Goal: Task Accomplishment & Management: Complete application form

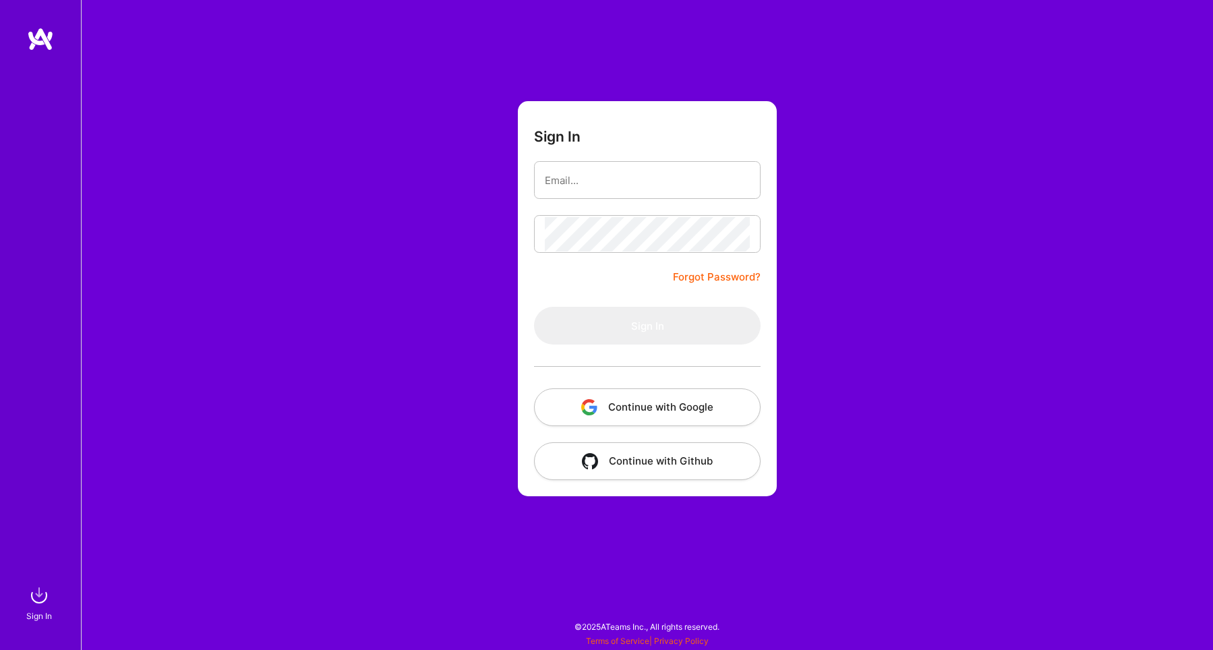
click at [668, 411] on button "Continue with Google" at bounding box center [647, 407] width 227 height 38
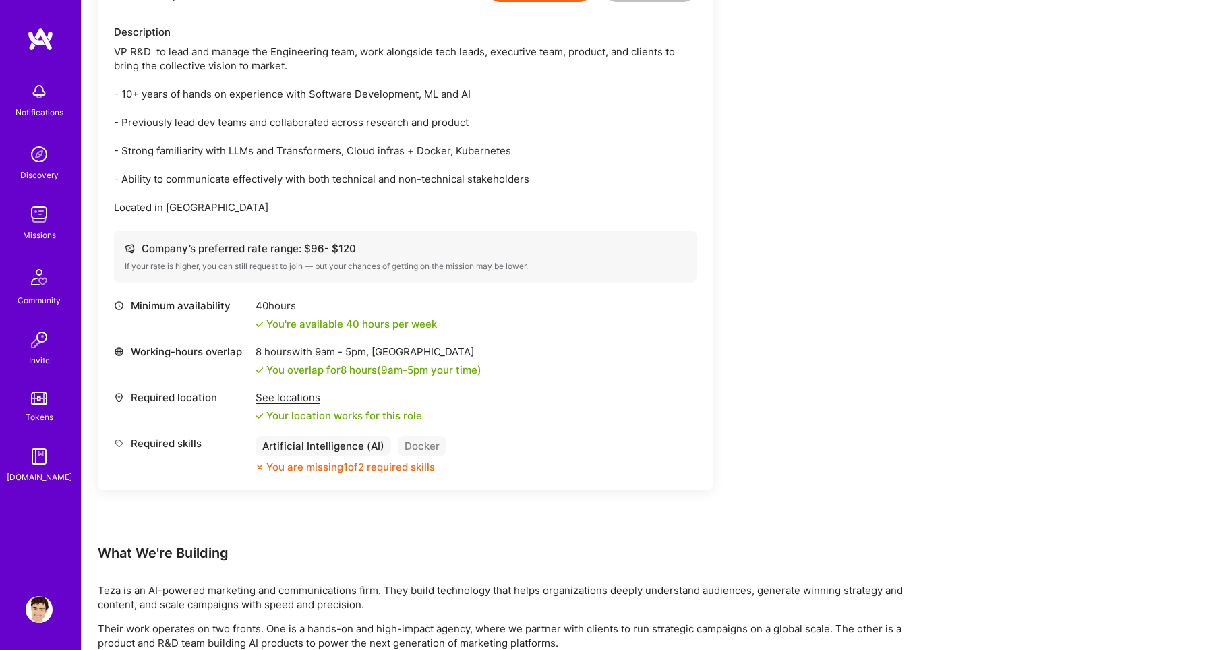
scroll to position [401, 0]
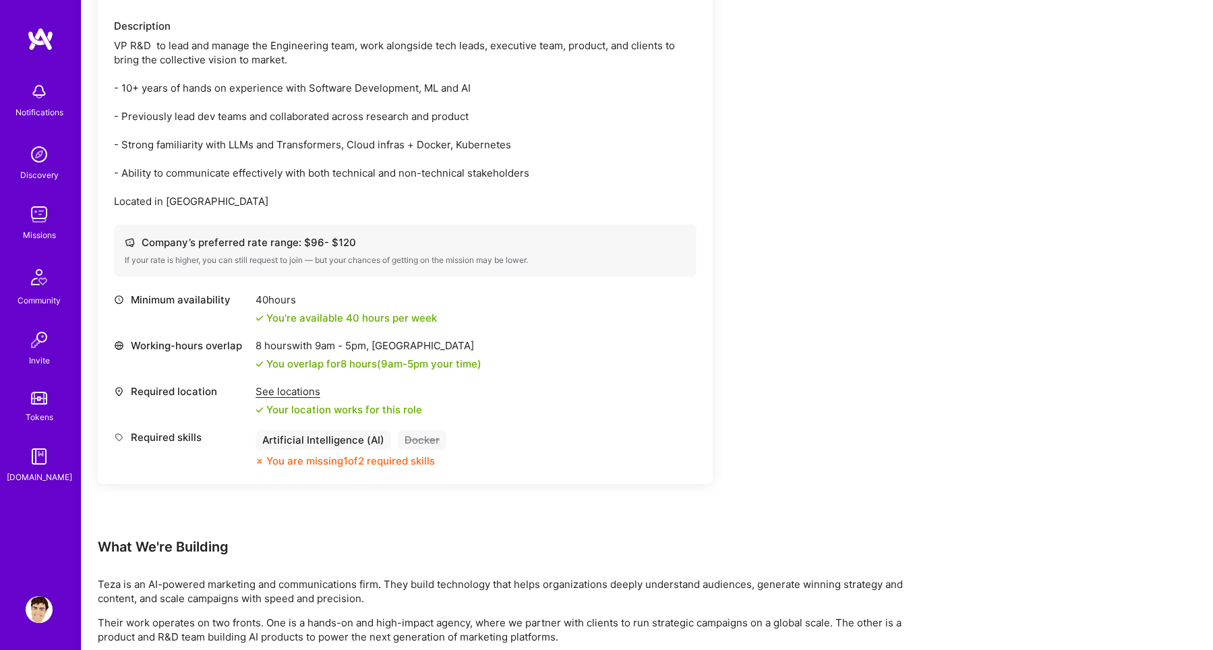
click at [310, 387] on div "See locations" at bounding box center [339, 391] width 167 height 14
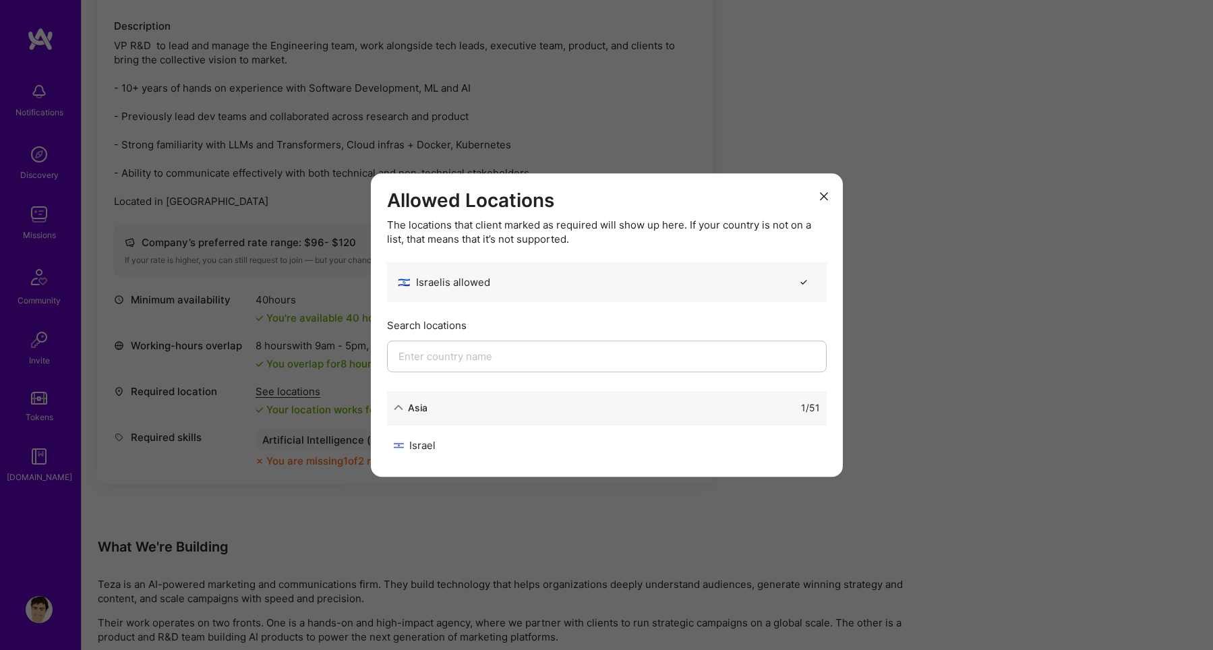
click at [817, 197] on button "modal" at bounding box center [824, 195] width 16 height 22
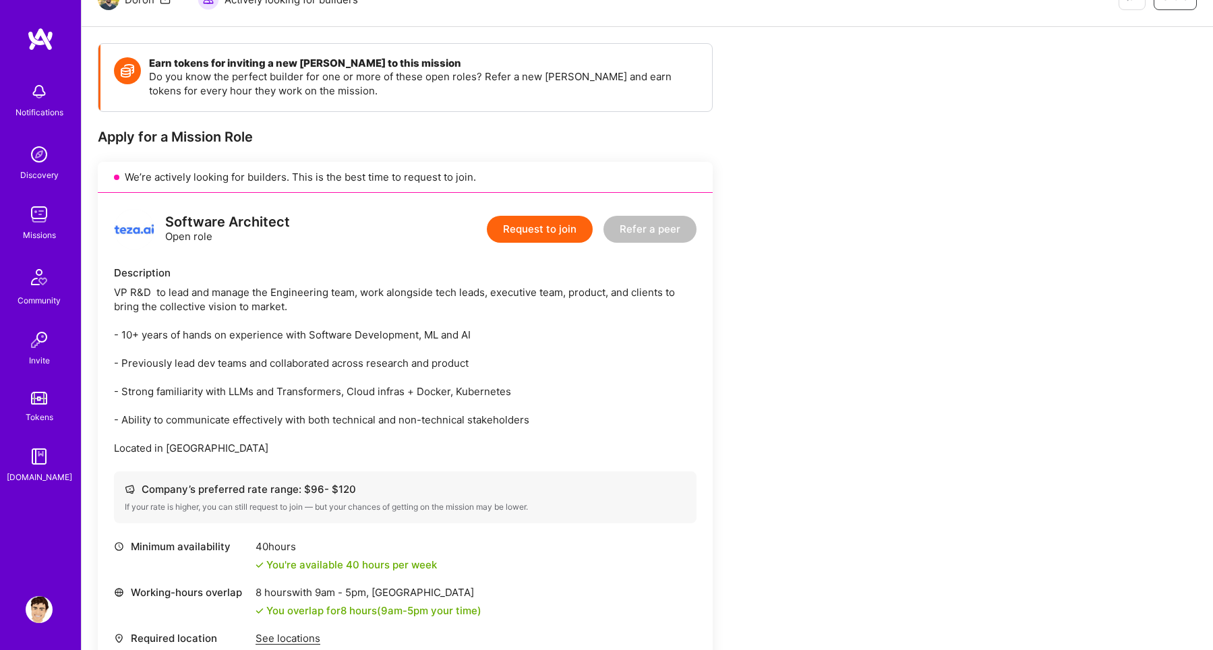
scroll to position [115, 0]
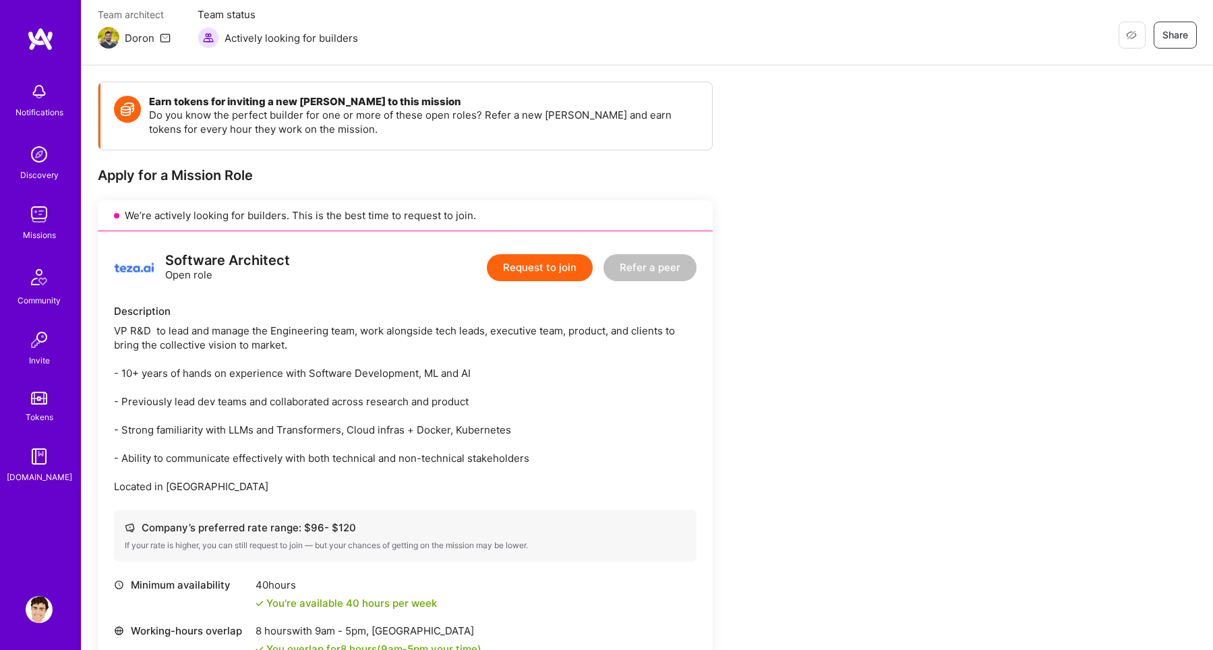
click at [565, 258] on button "Request to join" at bounding box center [540, 267] width 106 height 27
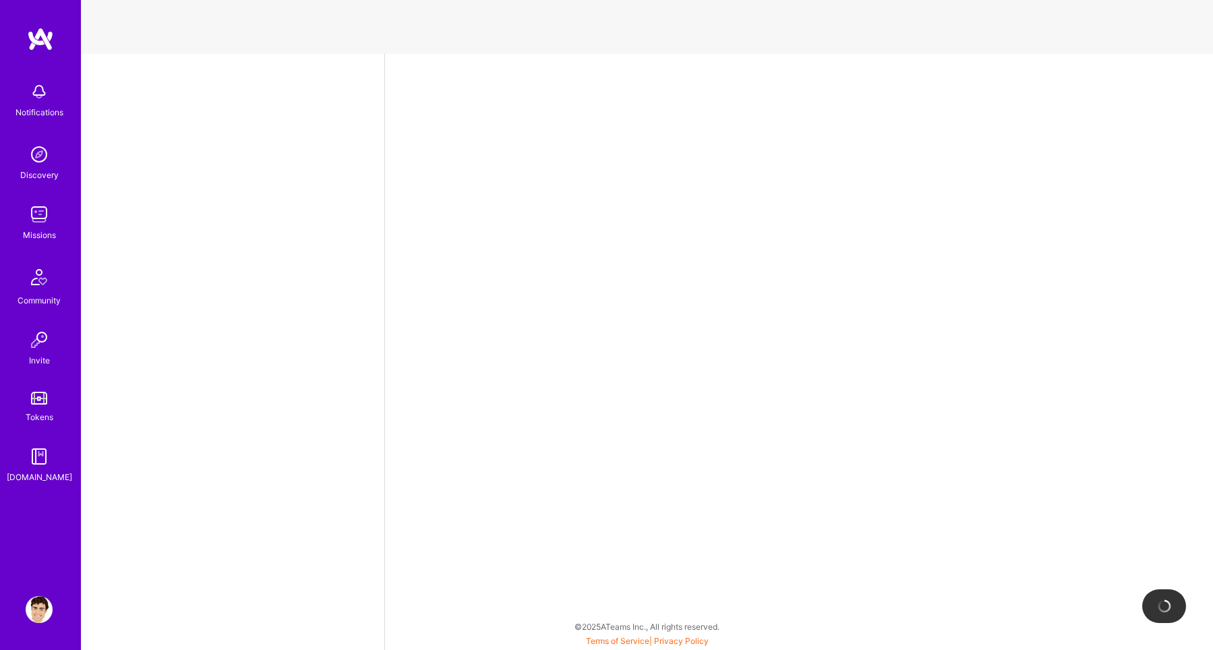
select select "IL"
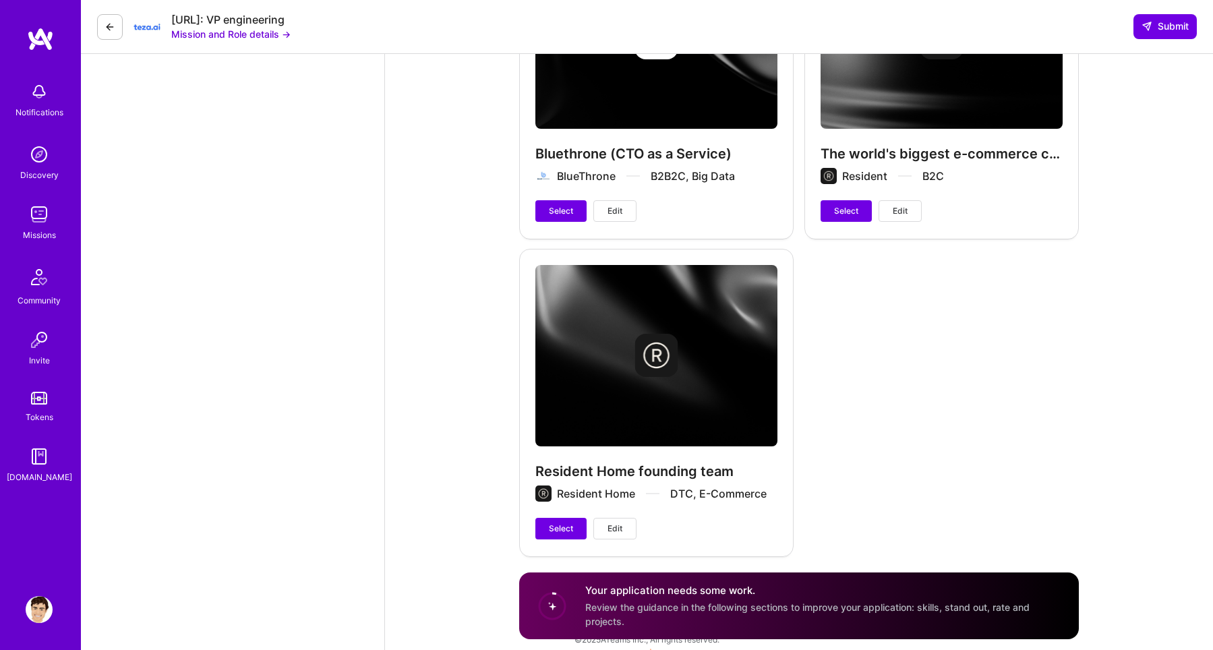
scroll to position [4045, 0]
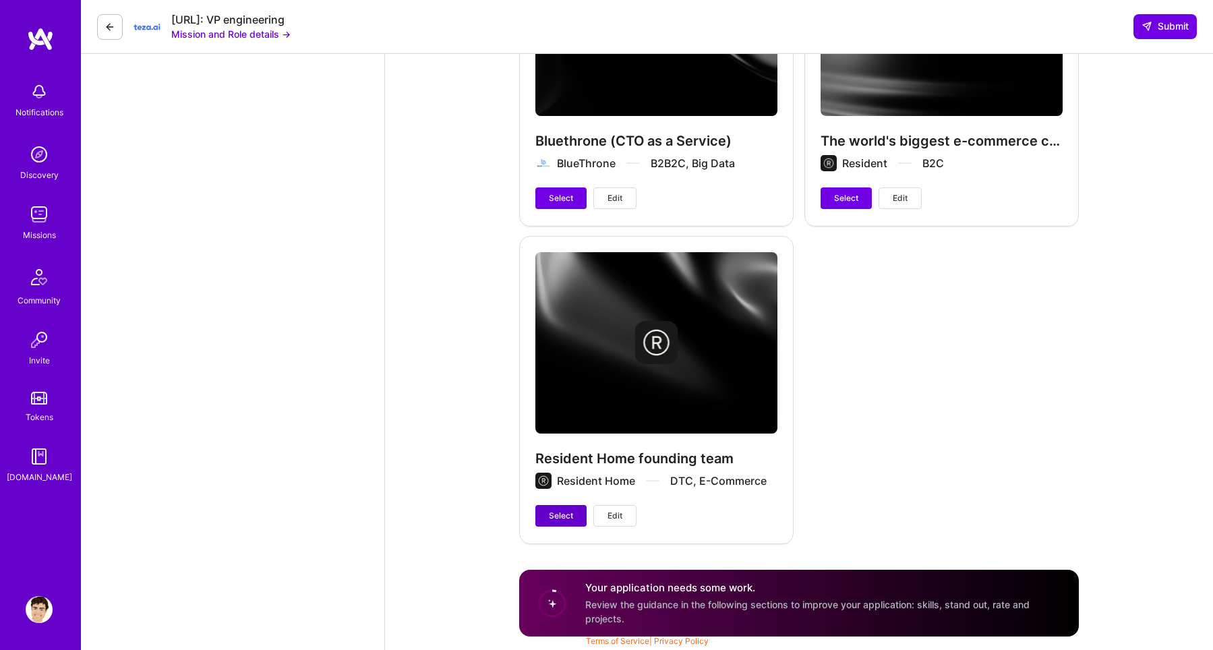
click at [560, 522] on button "Select" at bounding box center [560, 516] width 51 height 22
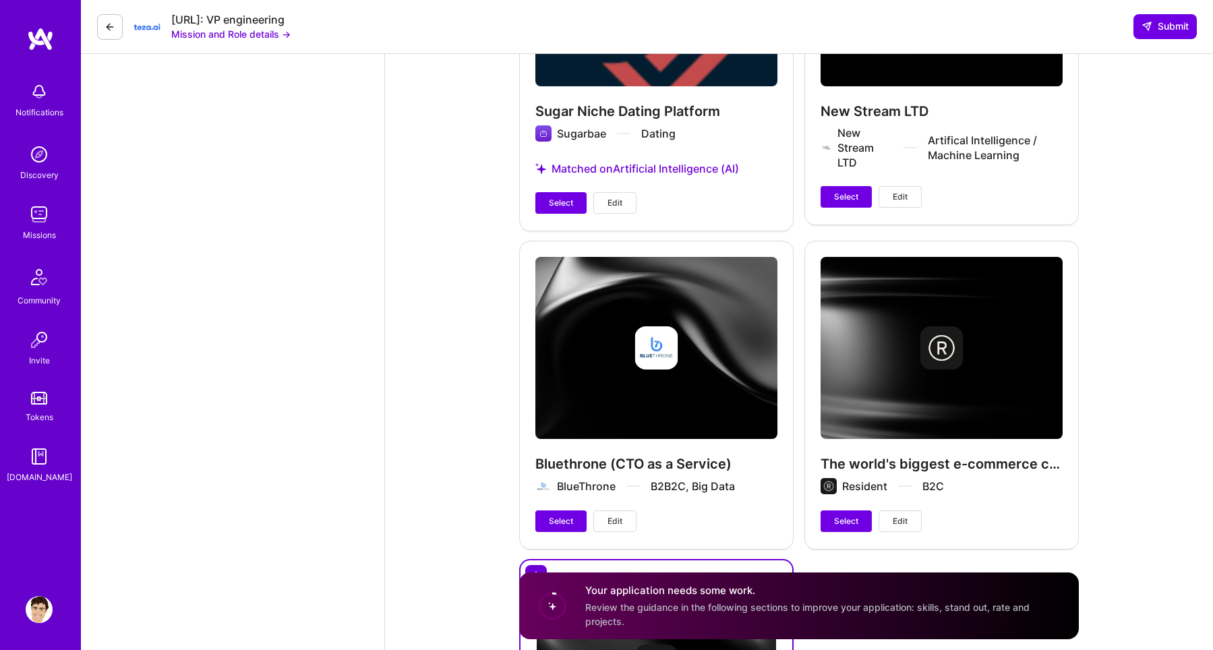
scroll to position [3715, 0]
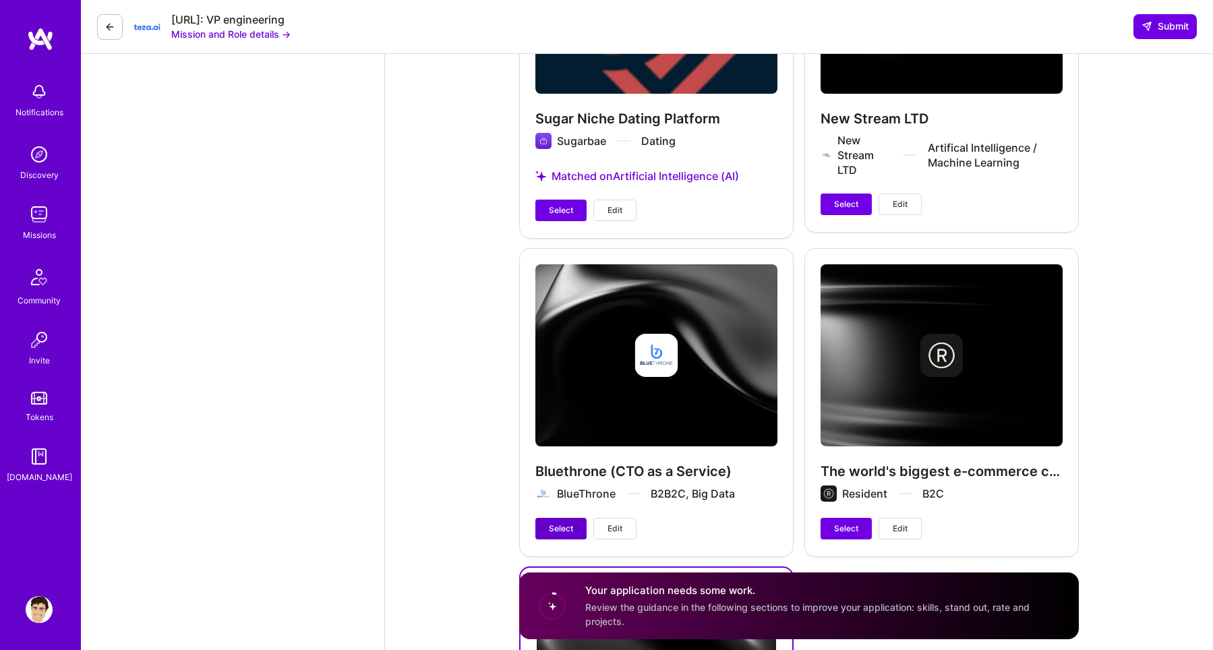
click at [572, 530] on span "Select" at bounding box center [561, 529] width 24 height 12
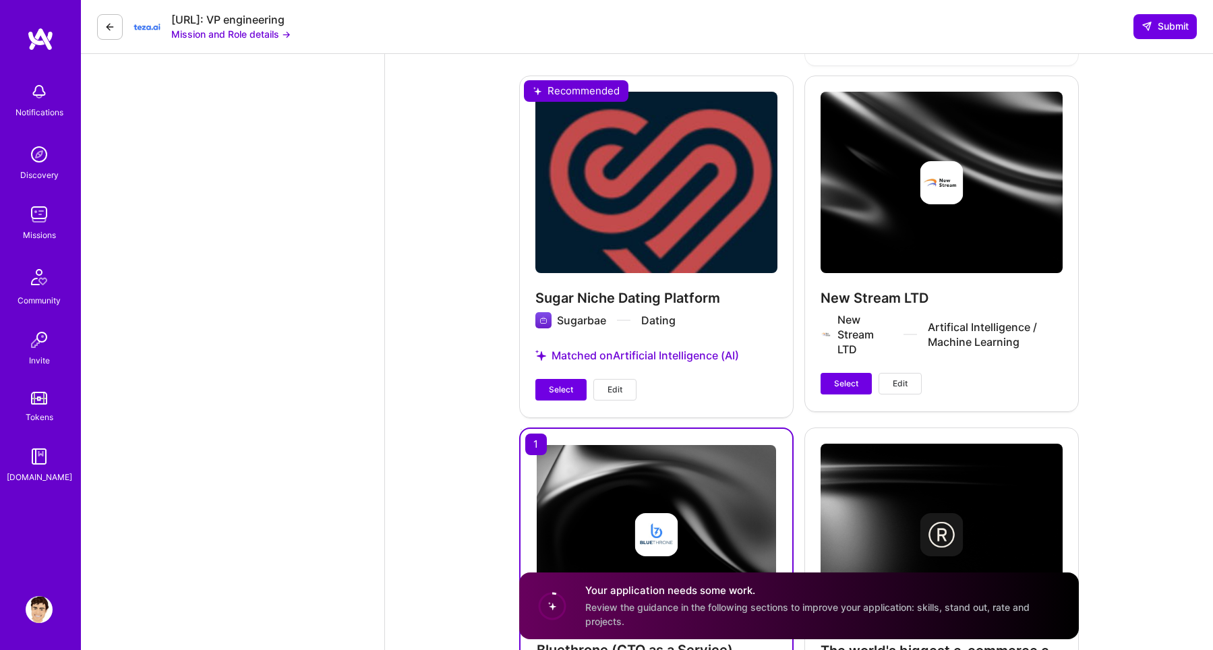
scroll to position [3504, 0]
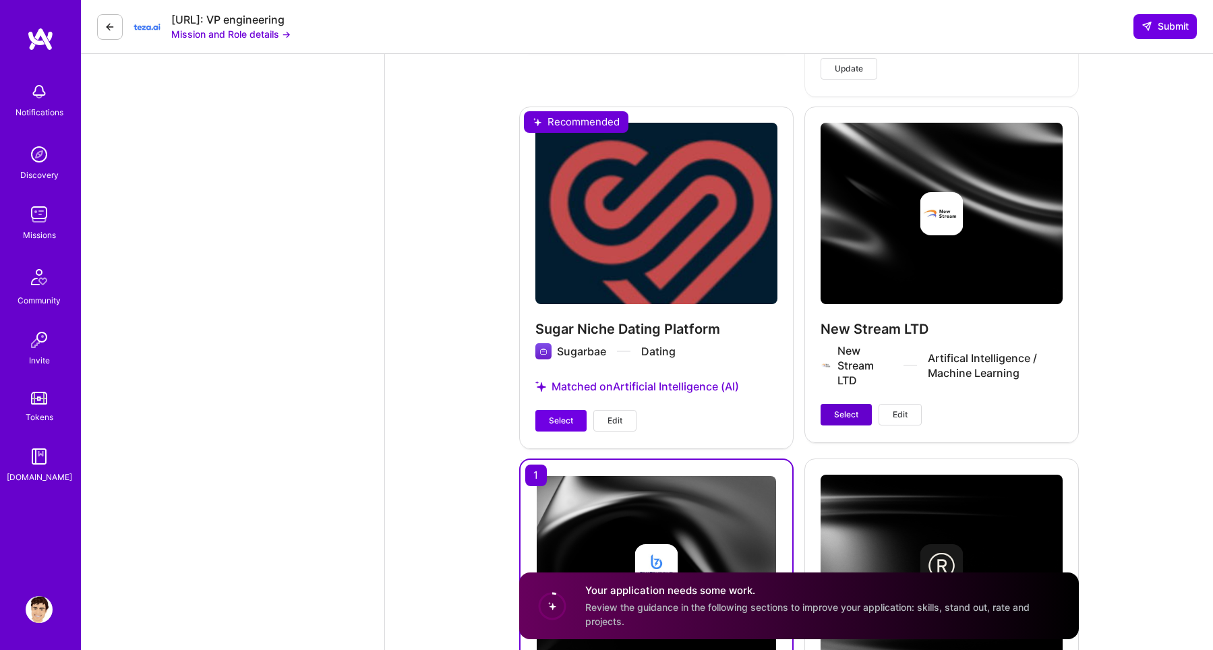
click at [848, 415] on span "Select" at bounding box center [846, 415] width 24 height 12
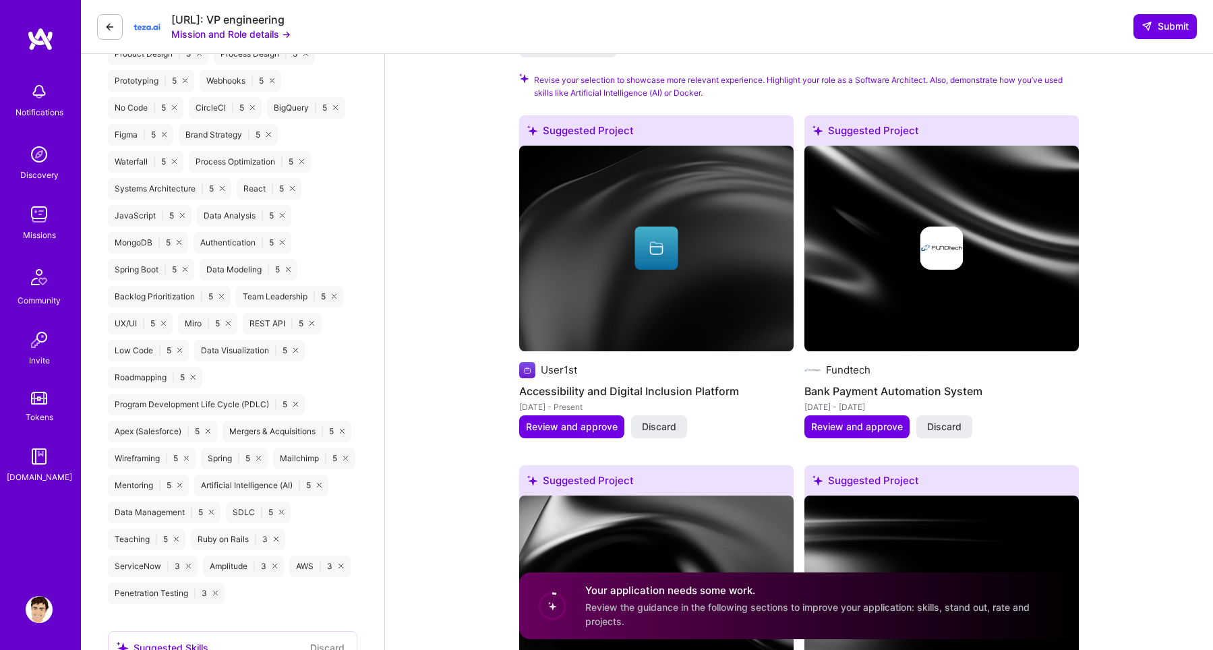
scroll to position [1389, 0]
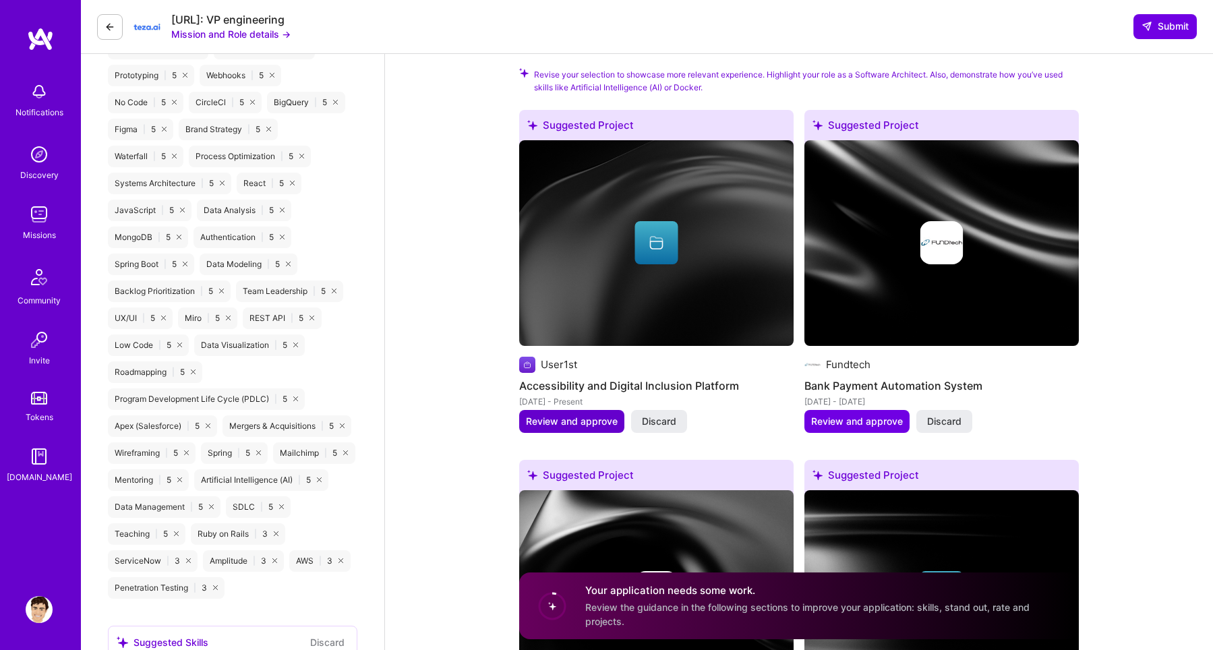
click at [603, 423] on span "Review and approve" at bounding box center [572, 421] width 92 height 13
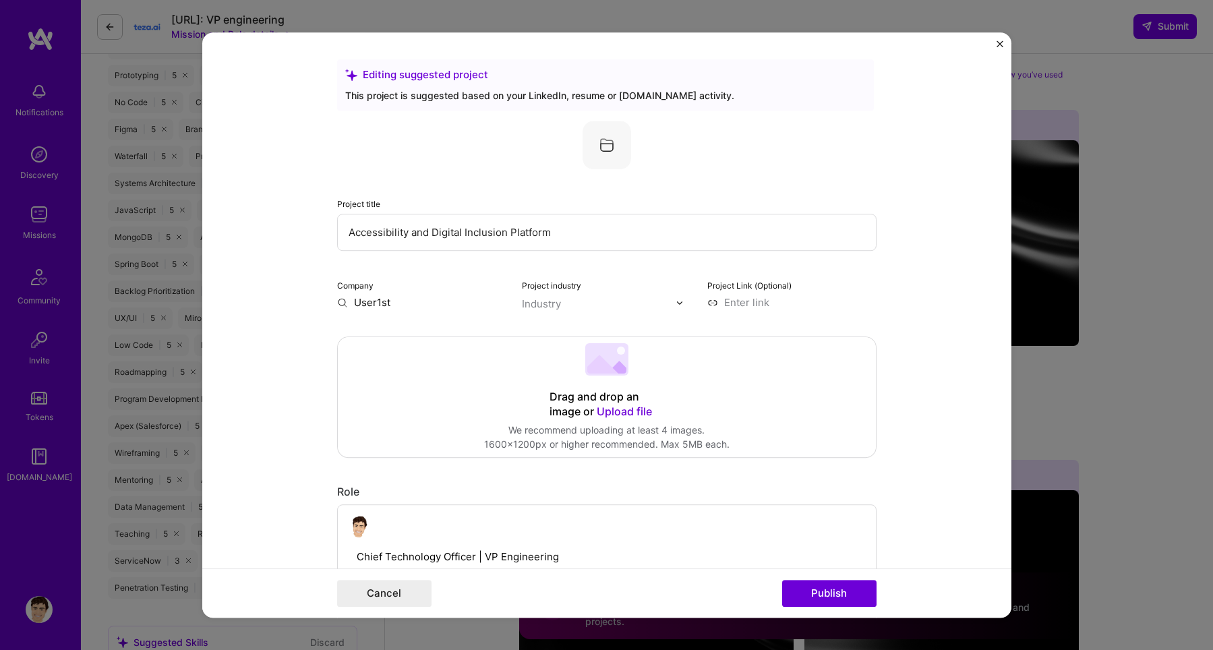
click at [998, 45] on img "Close" at bounding box center [1000, 43] width 7 height 7
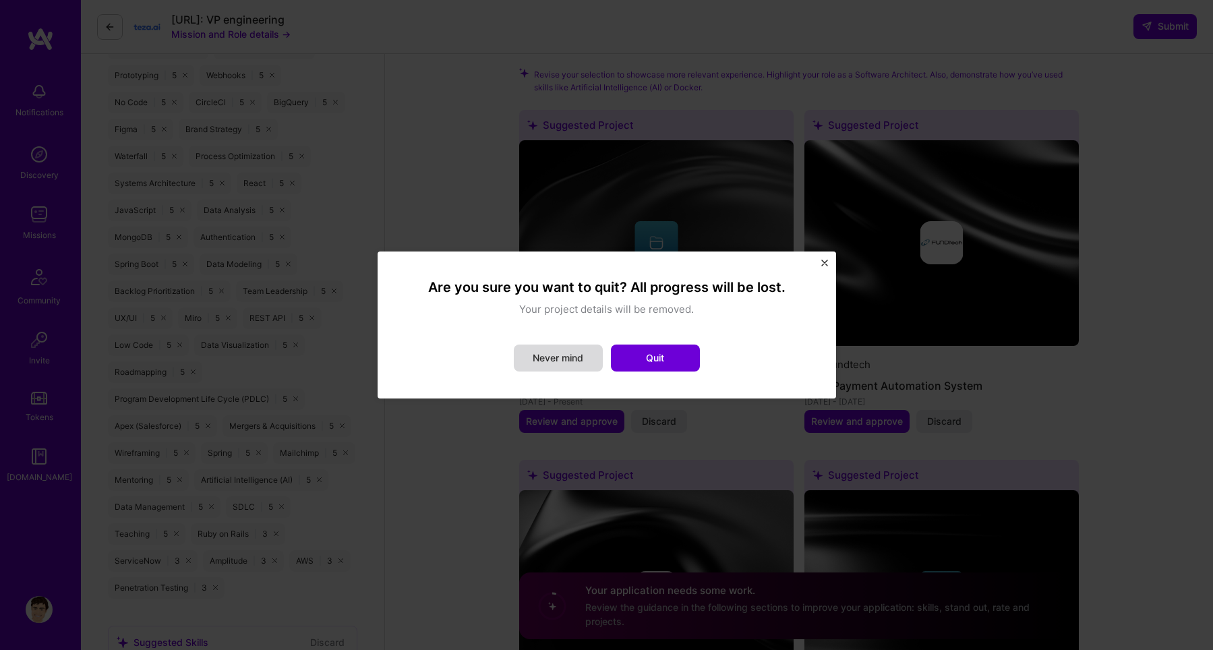
click at [571, 355] on button "Never mind" at bounding box center [558, 358] width 89 height 27
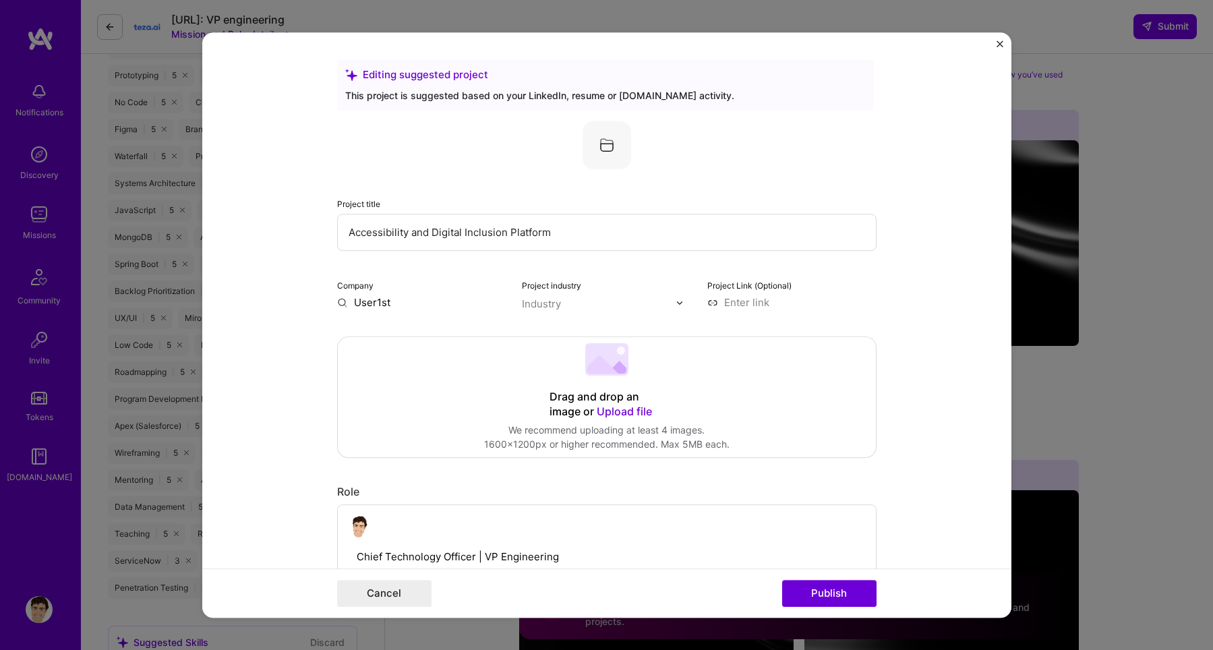
click at [1002, 43] on img "Close" at bounding box center [1000, 43] width 7 height 7
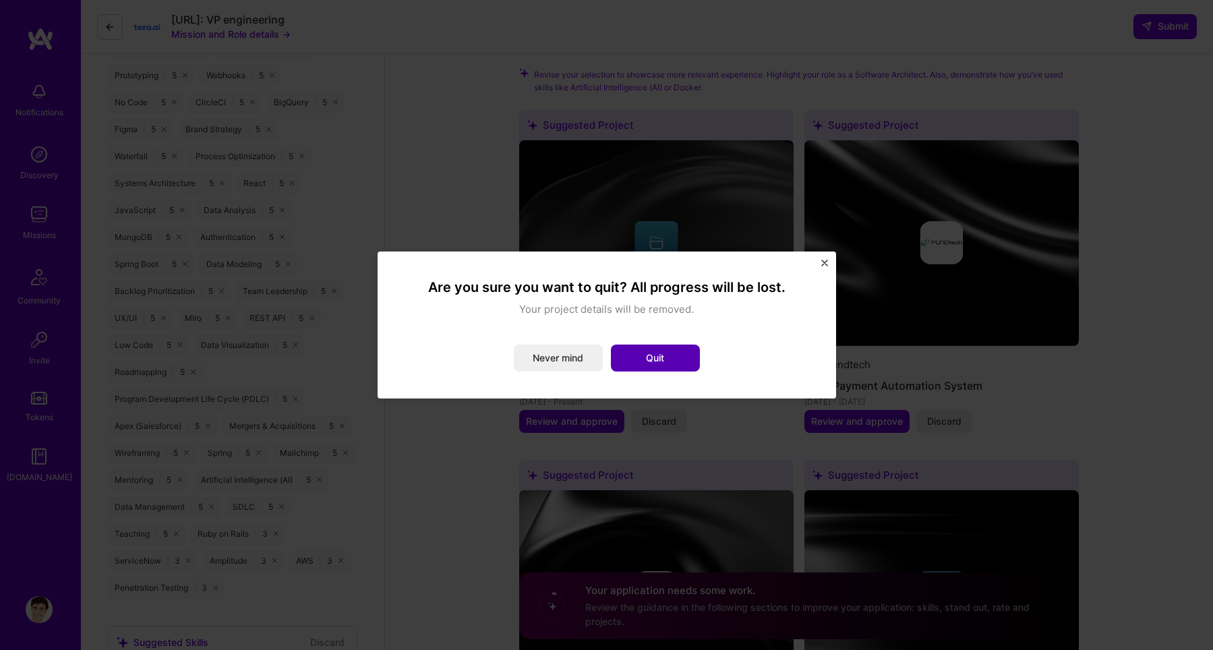
click at [656, 358] on button "Quit" at bounding box center [655, 358] width 89 height 27
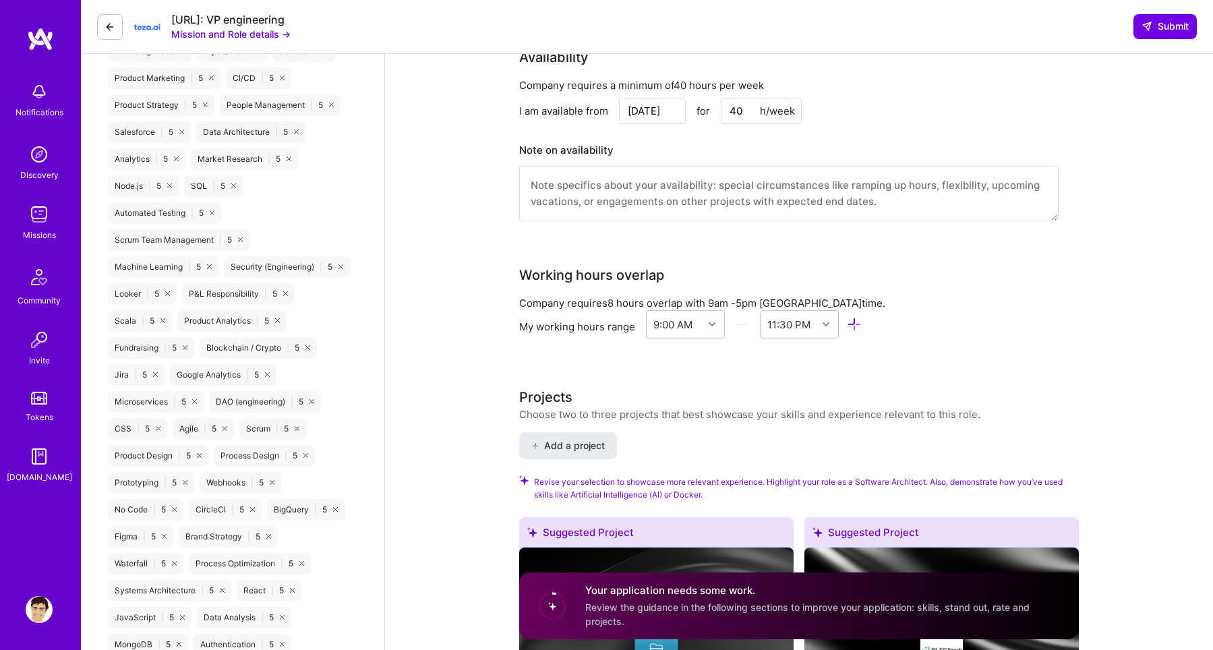
scroll to position [984, 0]
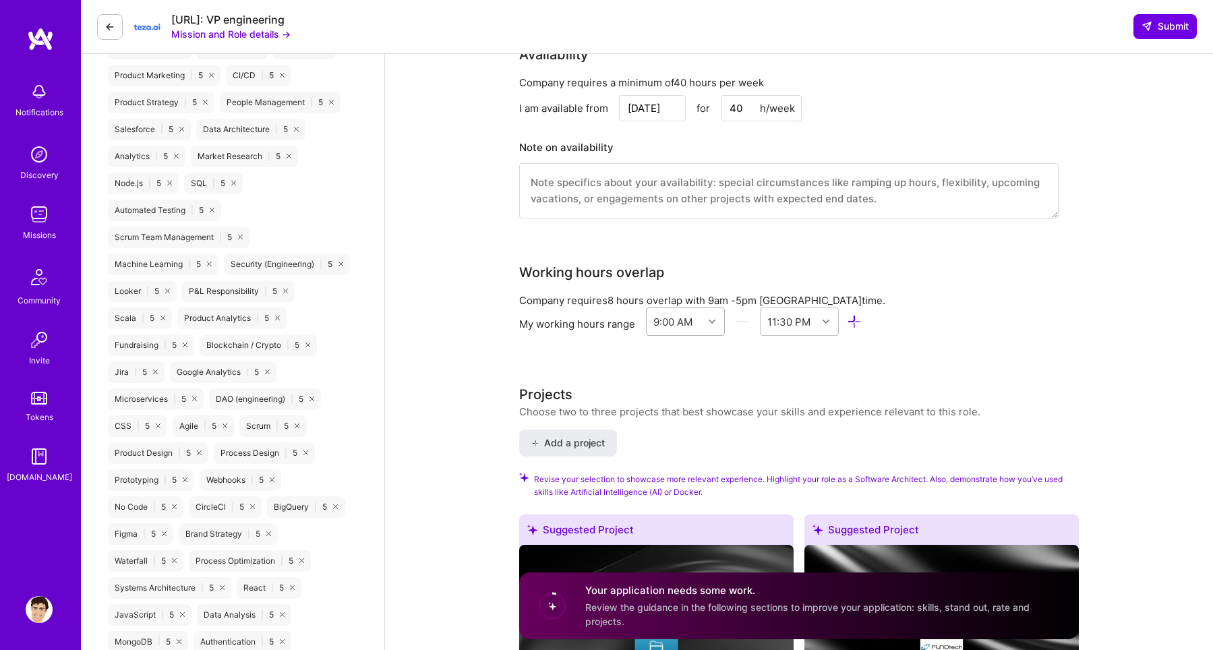
click at [709, 316] on div at bounding box center [713, 322] width 21 height 18
click at [690, 402] on div "8:00 AM" at bounding box center [685, 394] width 79 height 25
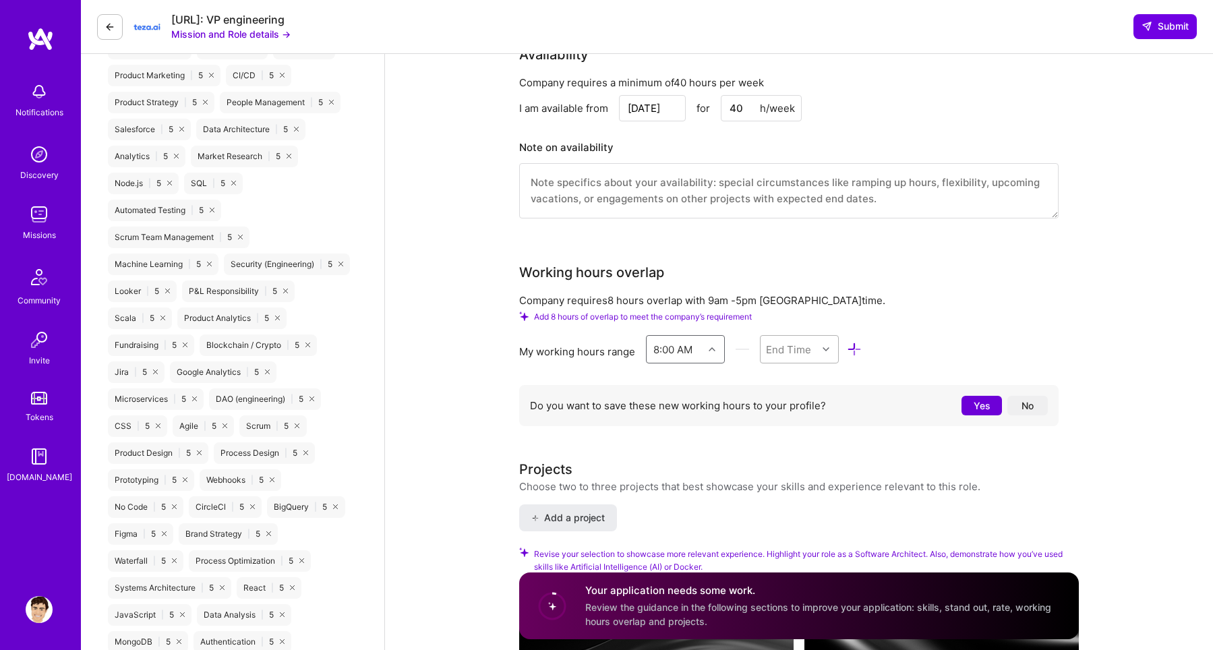
click at [825, 350] on icon at bounding box center [826, 349] width 7 height 7
click at [799, 405] on div "11:30 PM" at bounding box center [799, 402] width 79 height 25
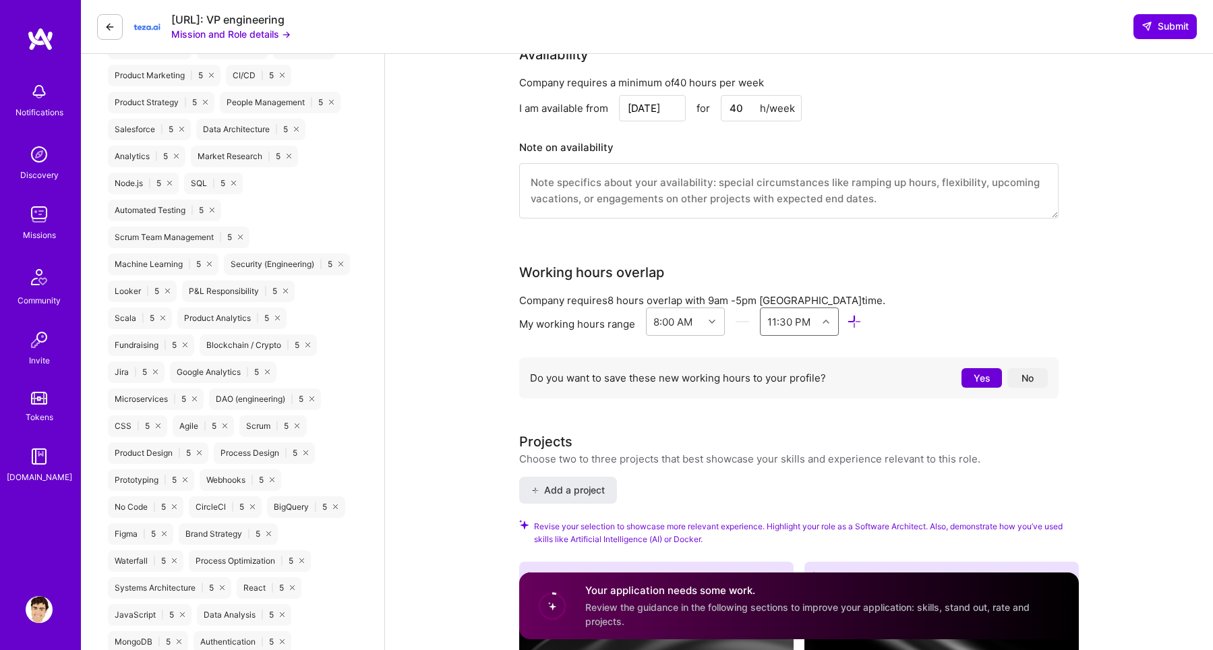
click at [992, 374] on button "Yes" at bounding box center [982, 378] width 40 height 20
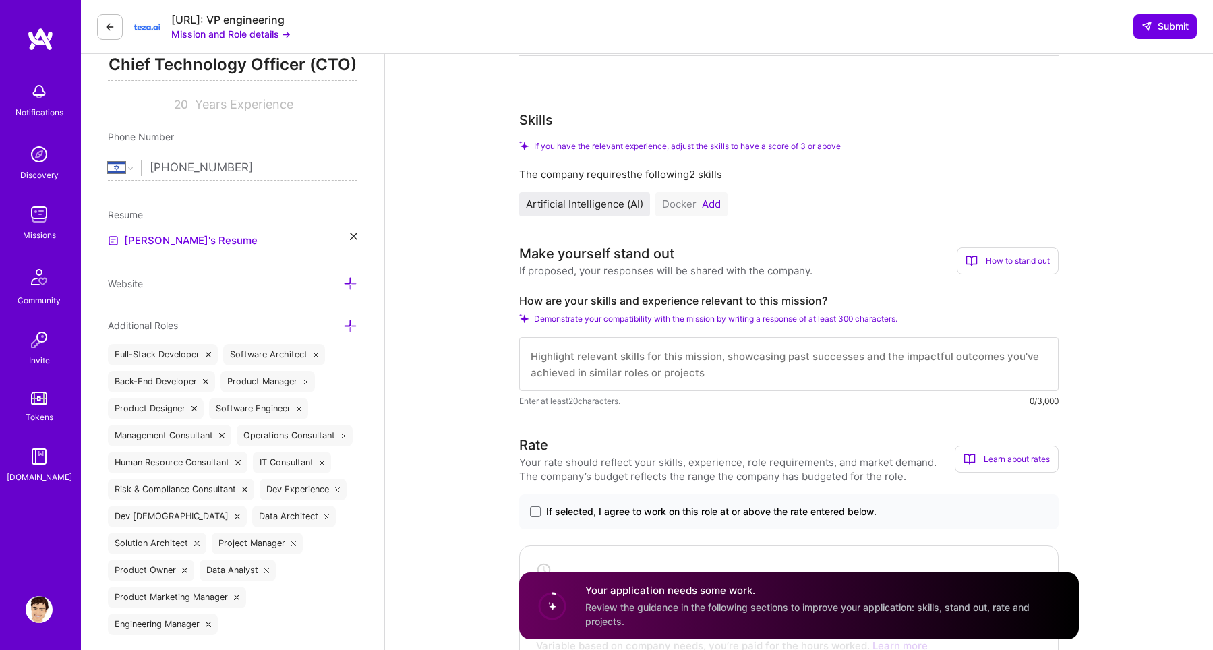
scroll to position [215, 0]
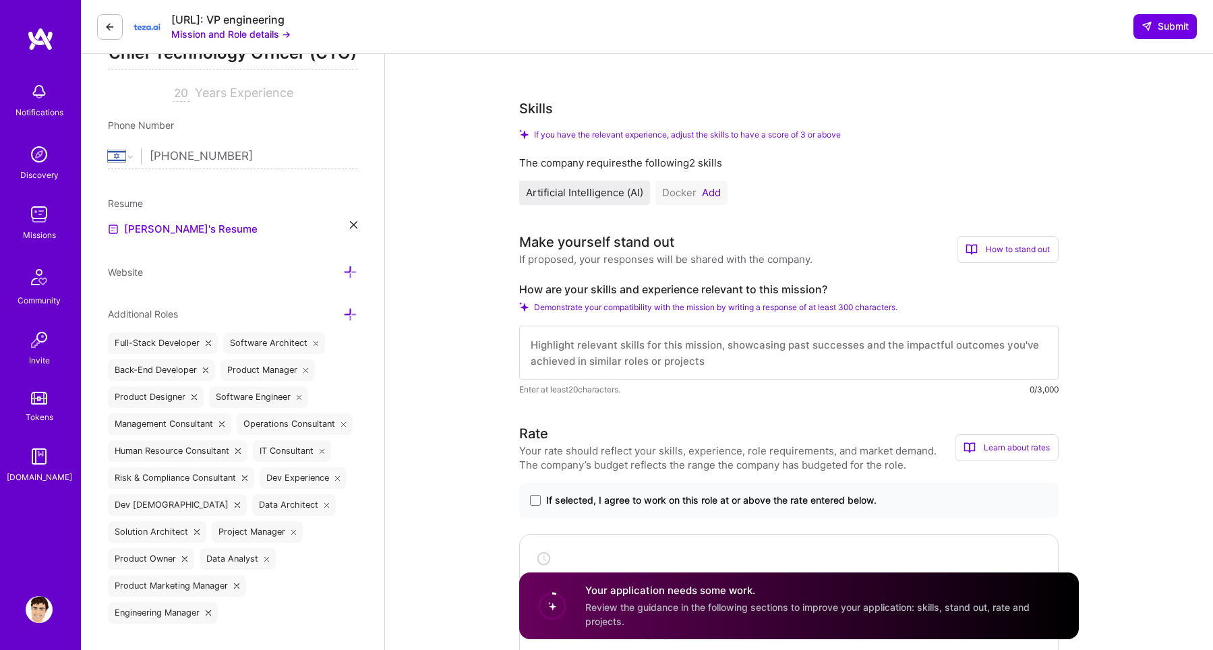
click at [713, 195] on button "Add" at bounding box center [711, 192] width 19 height 11
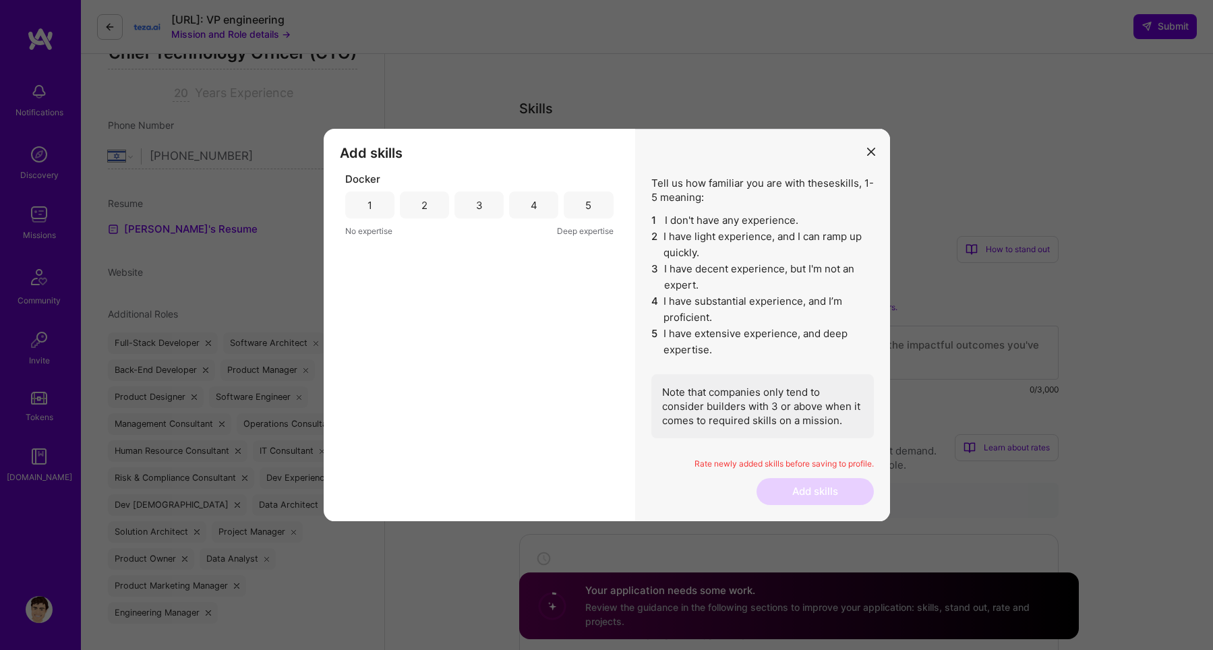
click at [602, 213] on div "5" at bounding box center [588, 205] width 49 height 27
click at [778, 493] on button "Add skills" at bounding box center [815, 491] width 117 height 27
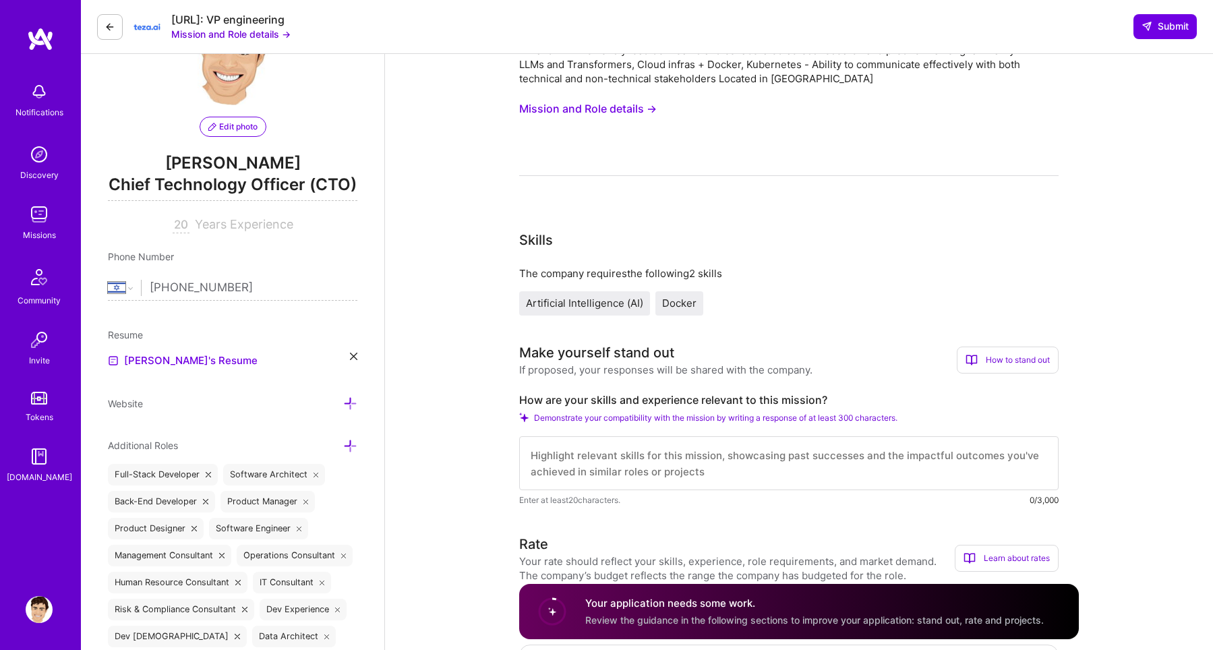
scroll to position [0, 0]
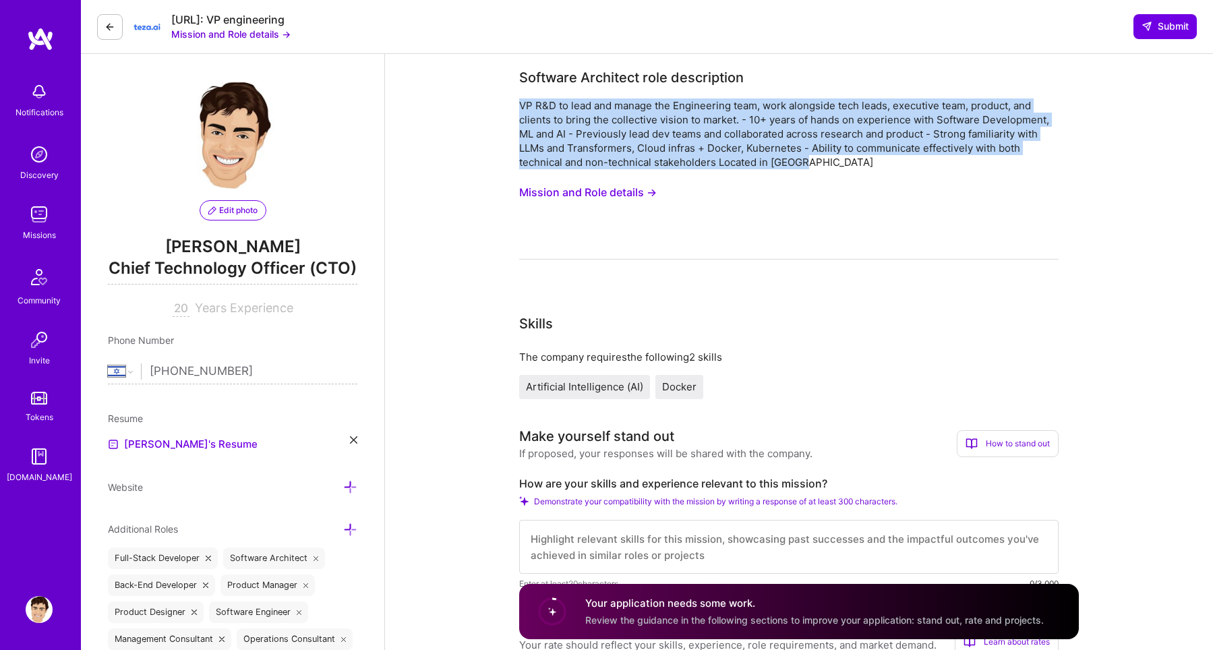
drag, startPoint x: 521, startPoint y: 109, endPoint x: 803, endPoint y: 165, distance: 288.1
click at [803, 165] on div "VP R&D to lead and manage the Engineering team, work alongside tech leads, exec…" at bounding box center [789, 133] width 540 height 71
copy div "VP R&D to lead and manage the Engineering team, work alongside tech leads, exec…"
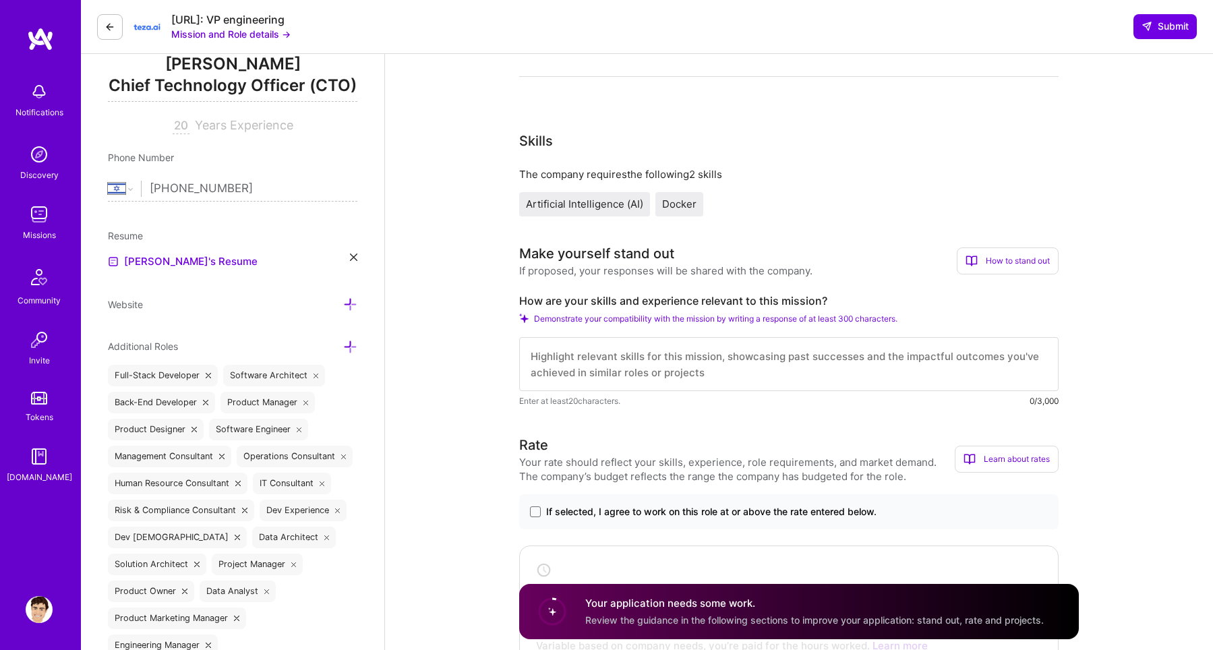
scroll to position [196, 0]
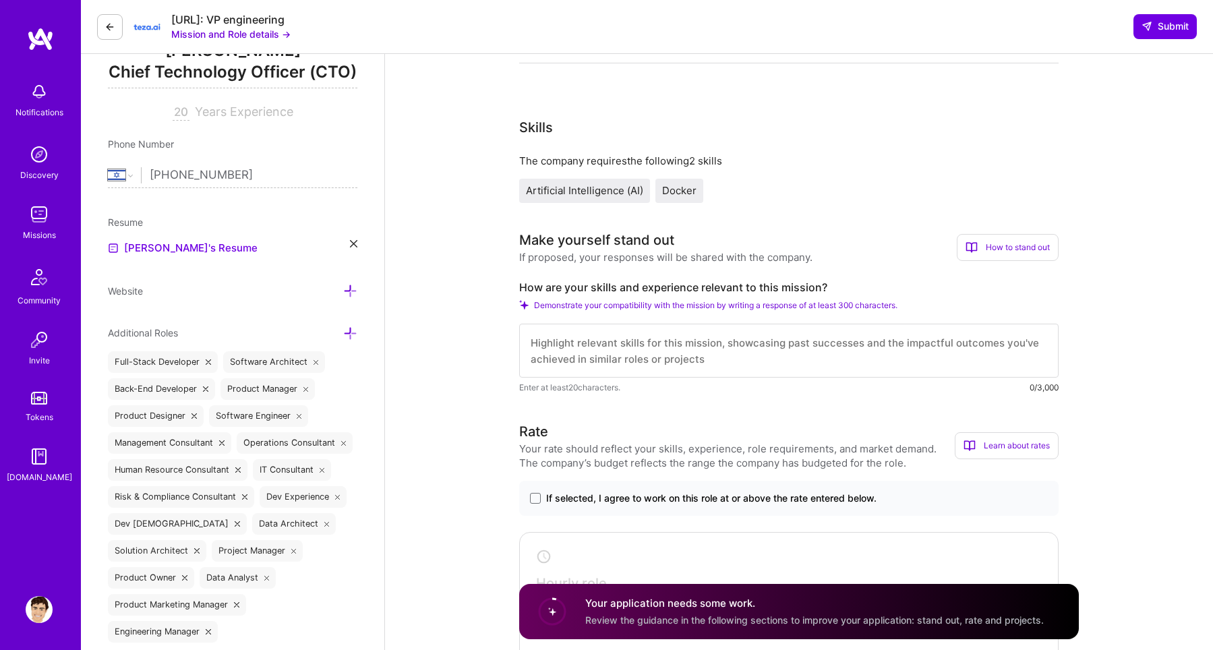
drag, startPoint x: 516, startPoint y: 283, endPoint x: 827, endPoint y: 289, distance: 310.9
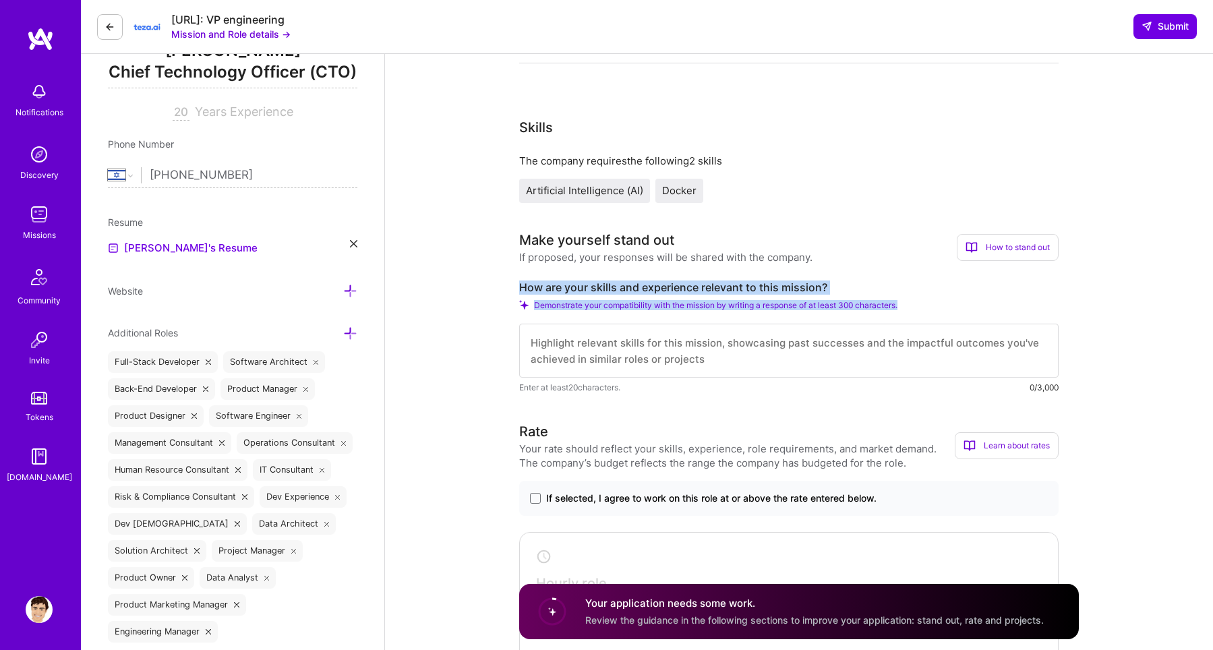
drag, startPoint x: 908, startPoint y: 308, endPoint x: 521, endPoint y: 288, distance: 387.6
click at [521, 288] on div "How are your skills and experience relevant to this mission? Demonstrate your c…" at bounding box center [789, 338] width 540 height 114
copy div "How are your skills and experience relevant to this mission? Demonstrate your c…"
click at [595, 337] on textarea at bounding box center [789, 351] width 540 height 54
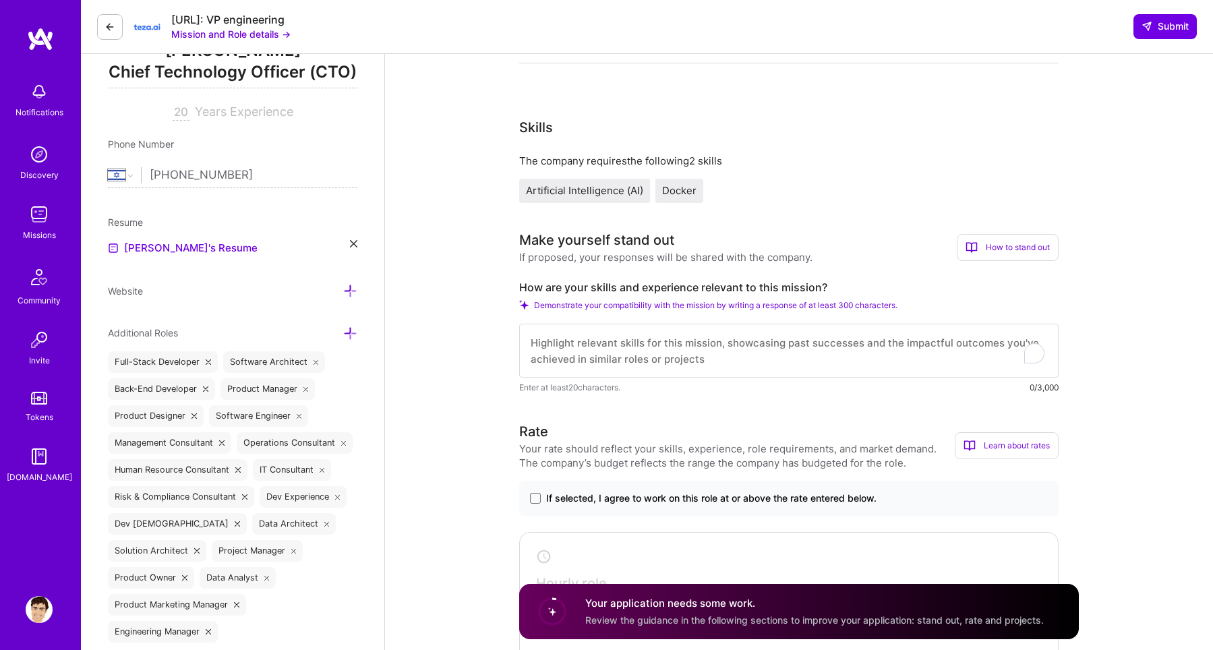
paste textarea "I bring over 15 years of hands-on experience leading engineering teams, buildin…"
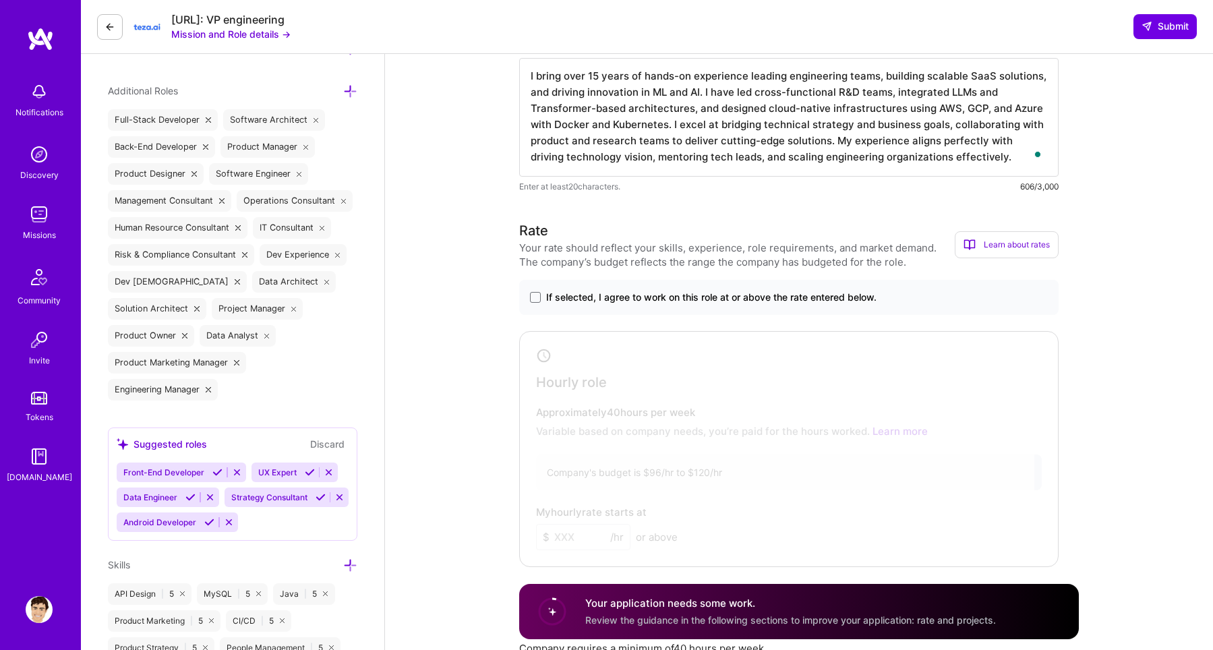
scroll to position [449, 0]
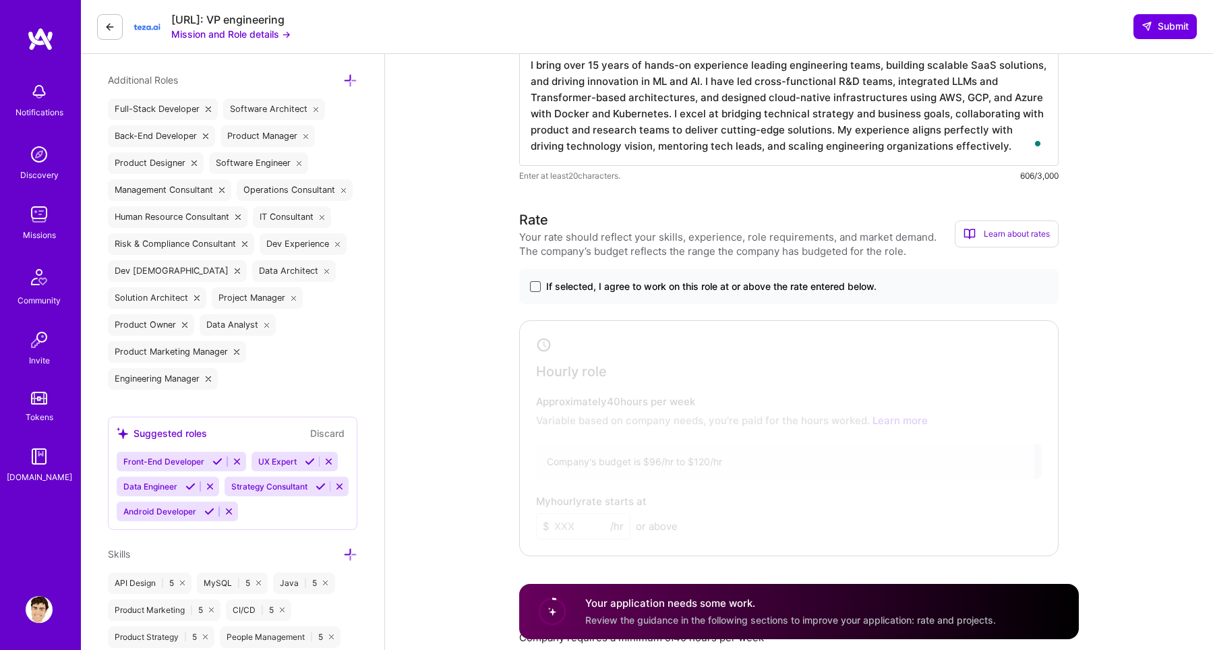
type textarea "I bring over 15 years of hands-on experience leading engineering teams, buildin…"
click at [535, 287] on span at bounding box center [535, 286] width 11 height 11
click at [0, 0] on input "If selected, I agree to work on this role at or above the rate entered below." at bounding box center [0, 0] width 0 height 0
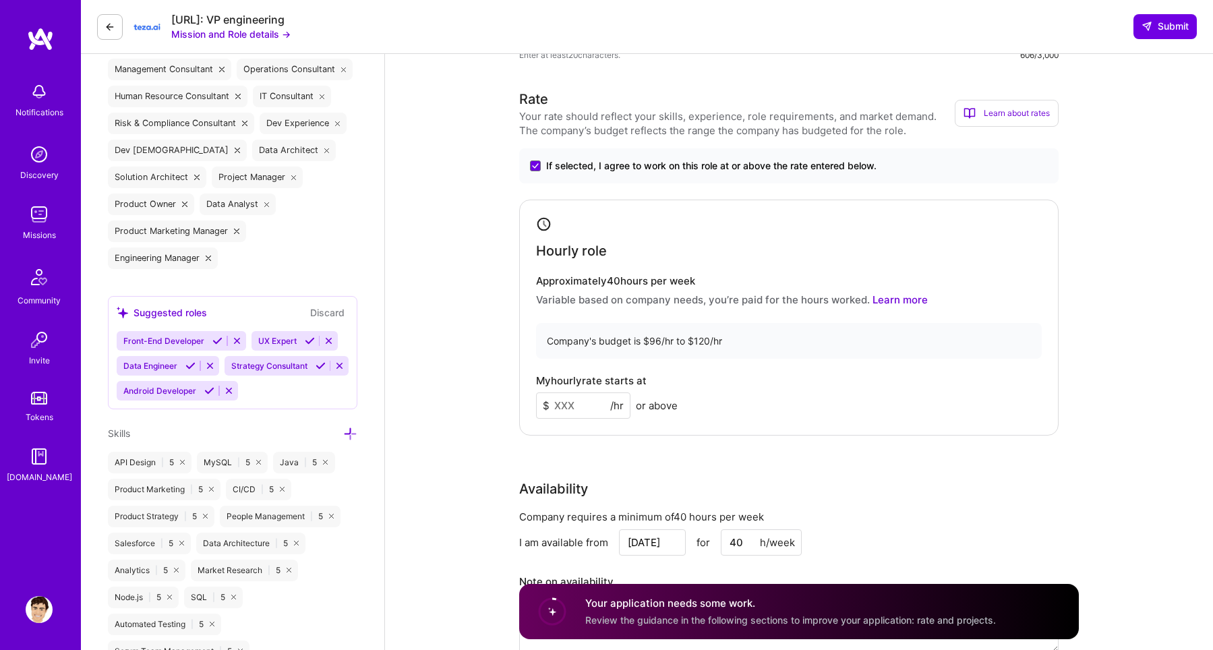
scroll to position [573, 0]
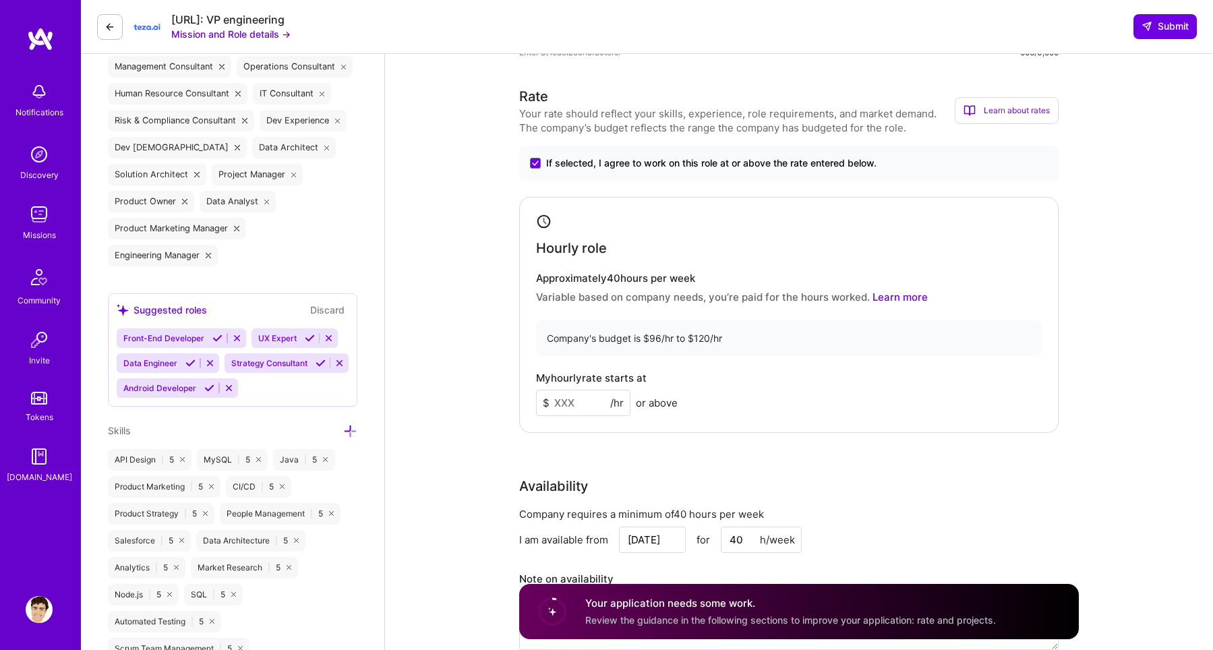
click at [569, 402] on input at bounding box center [583, 403] width 94 height 26
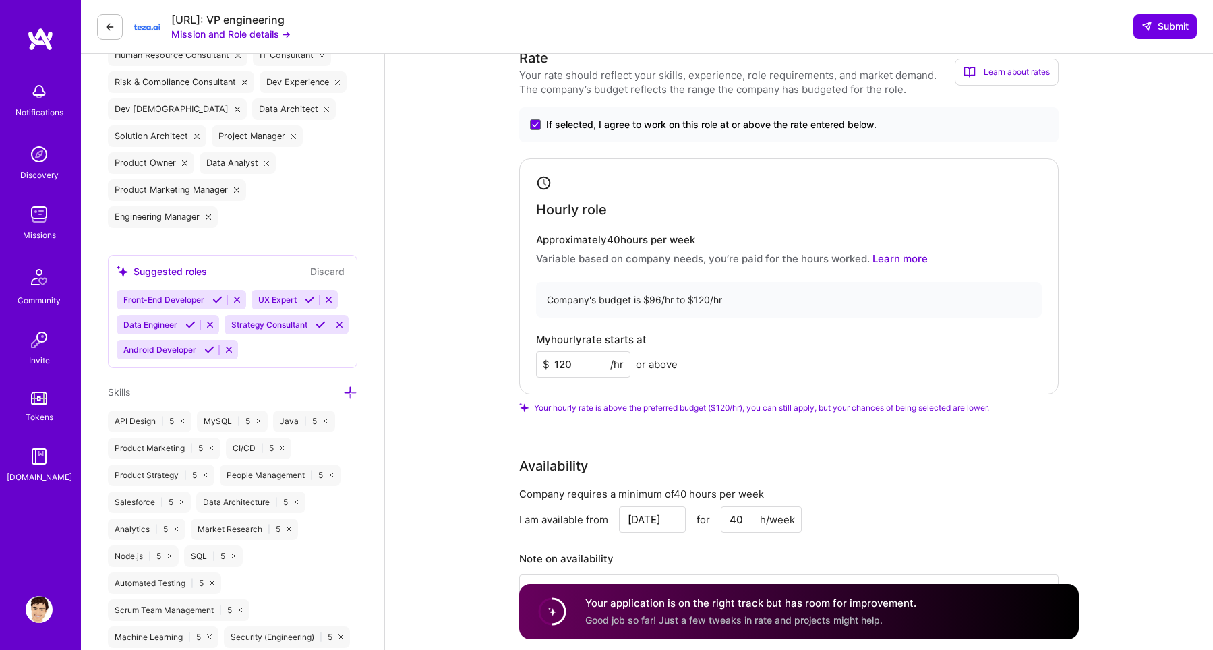
scroll to position [631, 0]
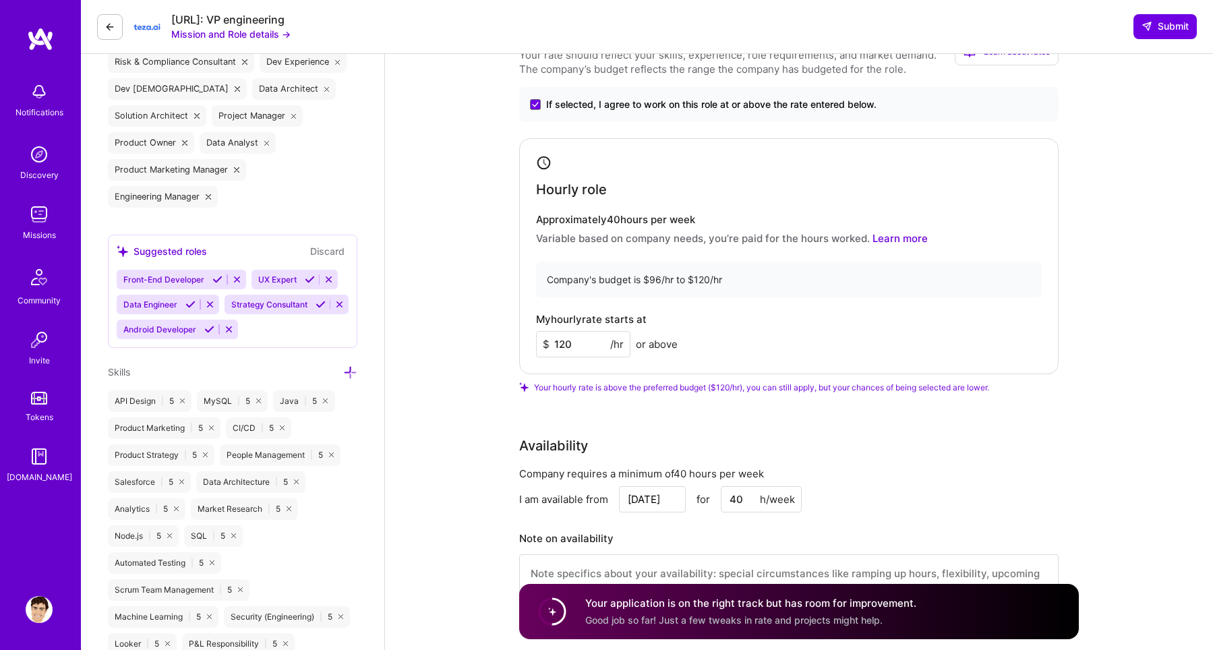
drag, startPoint x: 573, startPoint y: 346, endPoint x: 562, endPoint y: 346, distance: 10.8
click at [562, 346] on input "120" at bounding box center [583, 344] width 94 height 26
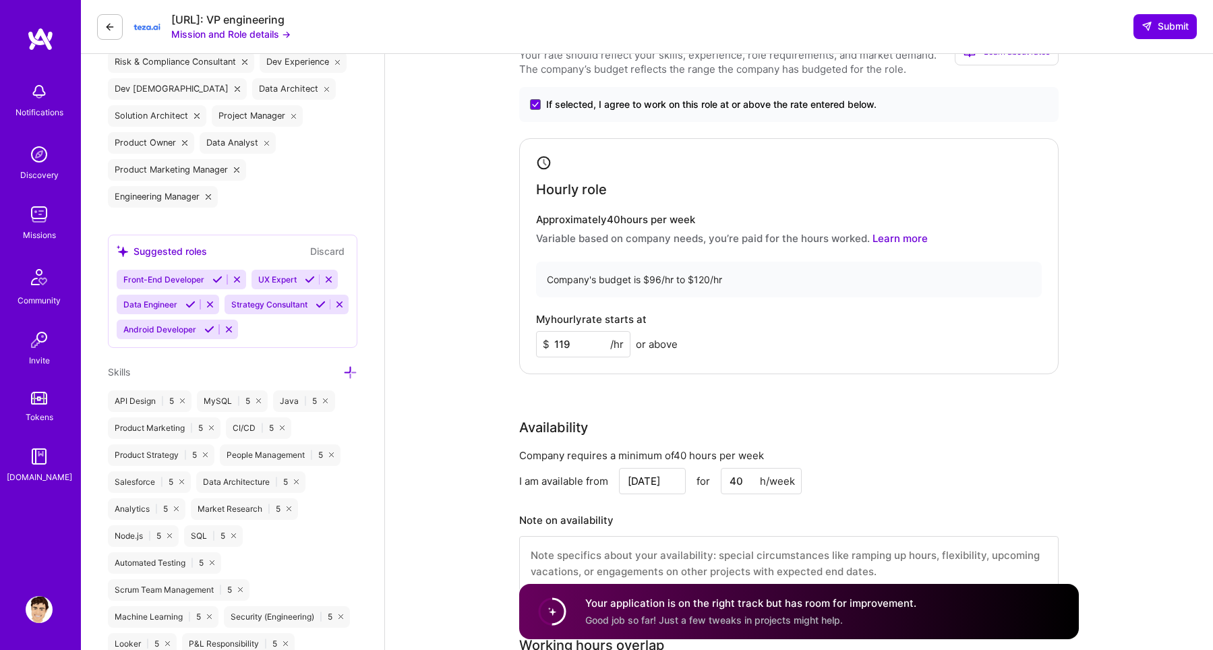
type input "119"
click at [761, 371] on div "Hourly role Approximately 40 hours per week Variable based on company needs, yo…" at bounding box center [789, 256] width 540 height 236
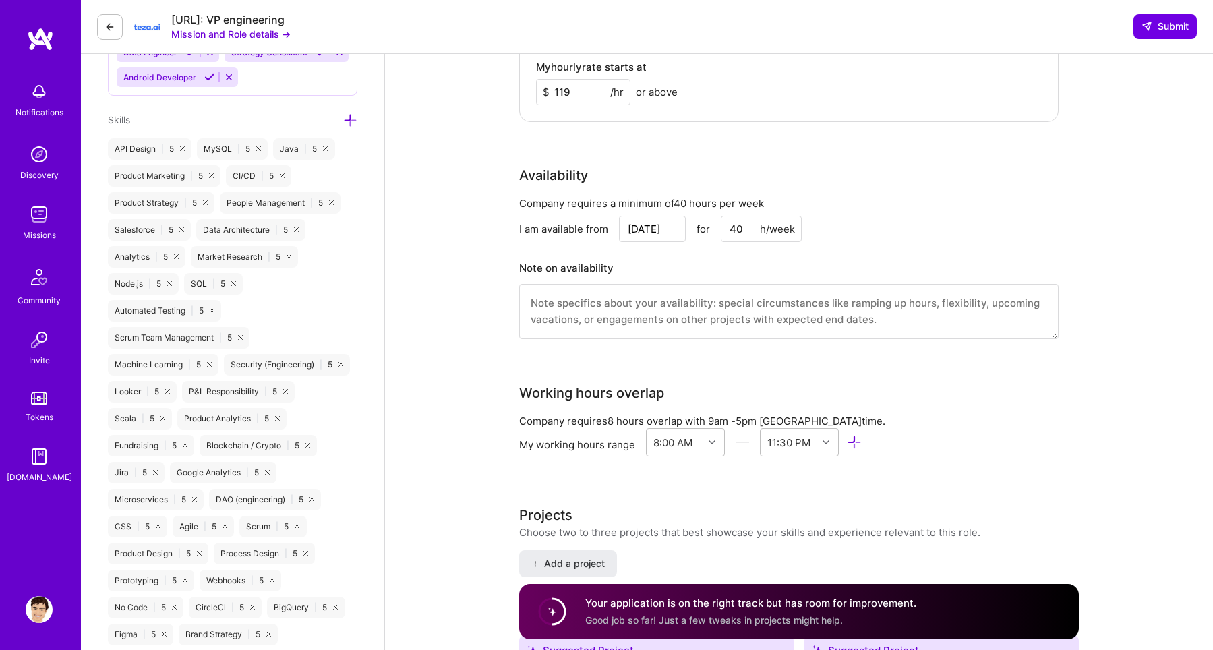
scroll to position [891, 0]
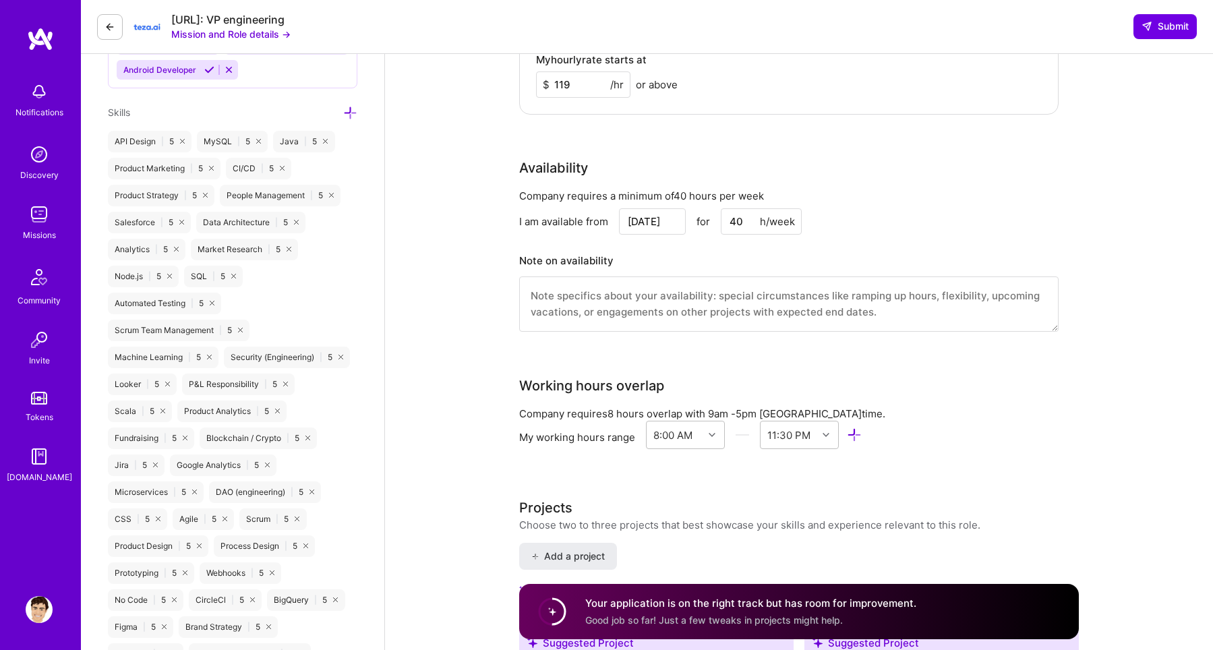
click at [695, 304] on textarea at bounding box center [789, 303] width 540 height 55
click at [746, 297] on textarea "I'm flexiable" at bounding box center [789, 303] width 540 height 55
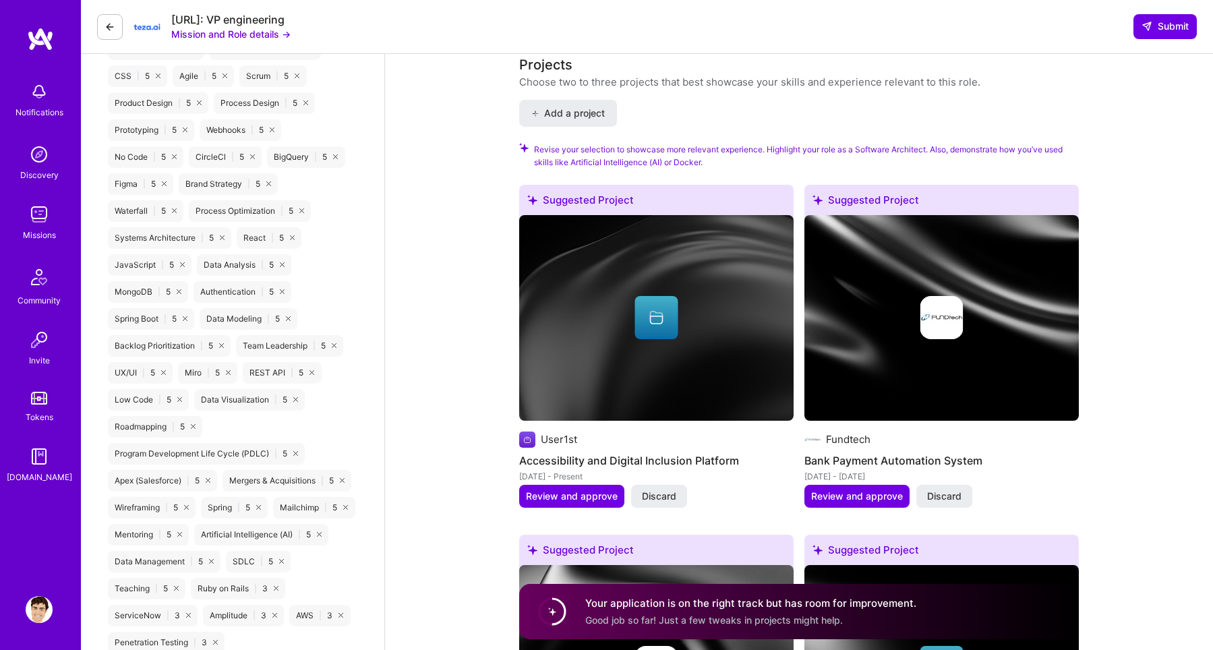
scroll to position [1335, 0]
type textarea "I'm flexible"
click at [1142, 25] on icon at bounding box center [1147, 26] width 11 height 11
click at [1153, 28] on span "Submit" at bounding box center [1165, 26] width 47 height 13
